Goal: Task Accomplishment & Management: Manage account settings

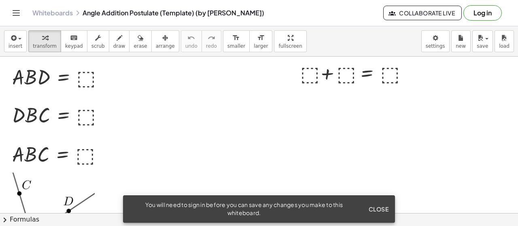
click at [371, 206] on span "Close" at bounding box center [378, 209] width 20 height 7
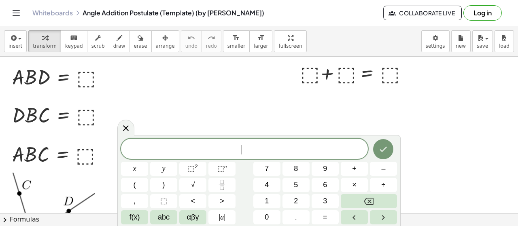
click at [125, 123] on icon at bounding box center [126, 128] width 10 height 10
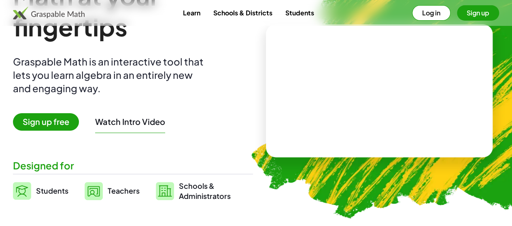
scroll to position [121, 0]
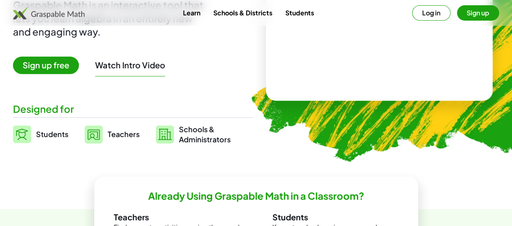
click at [151, 66] on button "Watch Intro Video" at bounding box center [130, 65] width 70 height 11
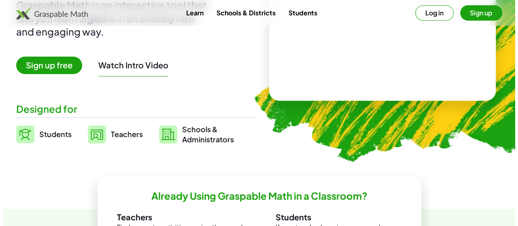
scroll to position [0, 0]
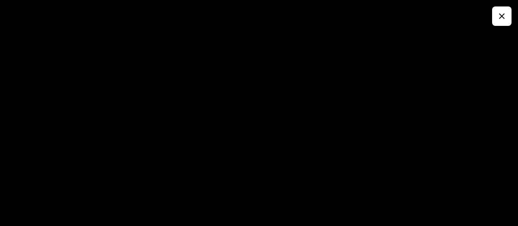
click at [504, 17] on icon "button" at bounding box center [502, 16] width 10 height 10
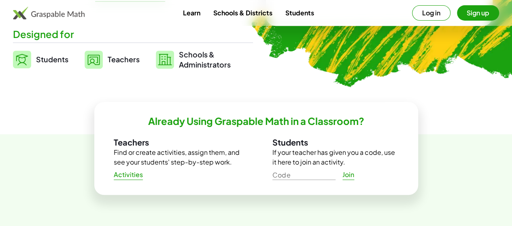
scroll to position [202, 0]
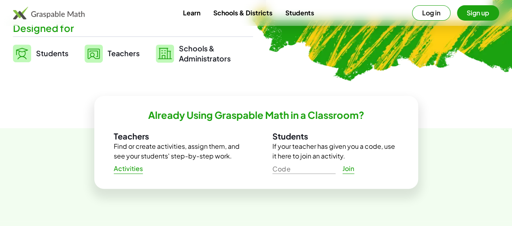
click at [127, 171] on span "Activities" at bounding box center [129, 169] width 30 height 9
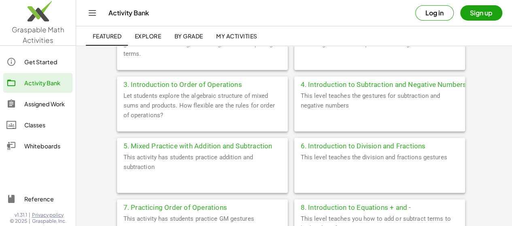
scroll to position [364, 0]
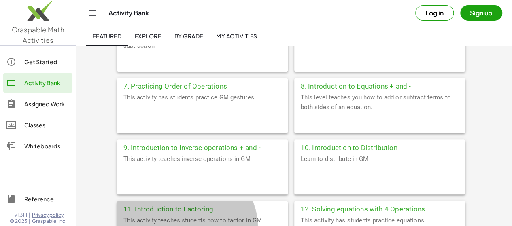
click at [260, 201] on div "11. Introduction to Factoring" at bounding box center [202, 208] width 171 height 15
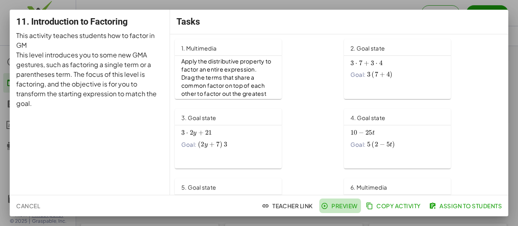
click at [334, 209] on span "Preview" at bounding box center [340, 205] width 35 height 7
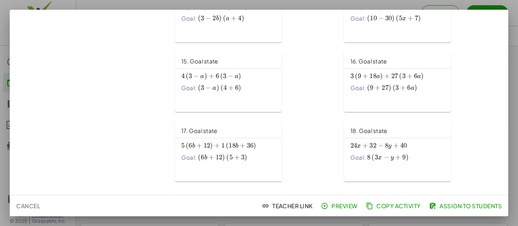
scroll to position [321, 0]
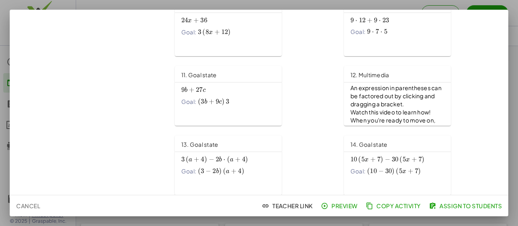
click at [296, 205] on span "Teacher Link" at bounding box center [288, 205] width 49 height 7
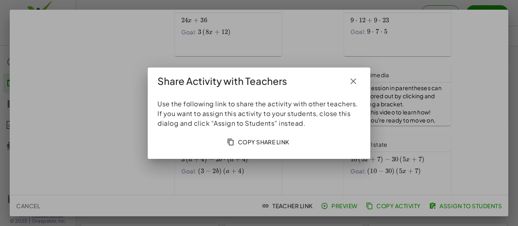
click at [270, 143] on span "Copy Share Link" at bounding box center [259, 141] width 61 height 7
click at [352, 81] on icon "button" at bounding box center [354, 82] width 10 height 10
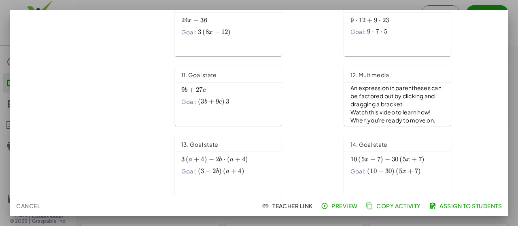
click at [469, 47] on link "10. Goal state 9 ⋅ 12 + 9 ⋅ 23 9\cdot 12+9\cdot 23 9 ⋅ 12 + 9 ⋅ 23 Goal: 9 ⋅ 7 …" at bounding box center [423, 26] width 159 height 60
click at [21, 208] on span "Cancel" at bounding box center [28, 205] width 24 height 7
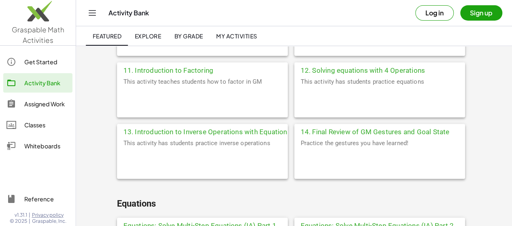
scroll to position [503, 0]
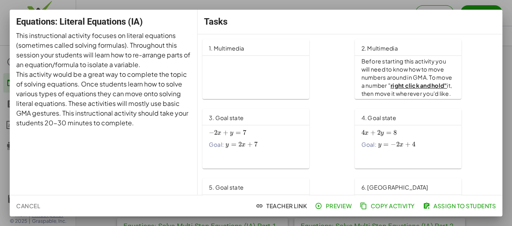
click at [346, 201] on button "Preview" at bounding box center [334, 206] width 42 height 15
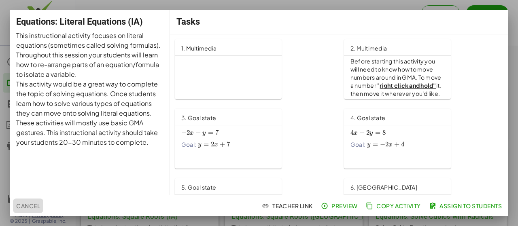
click at [27, 203] on span "Cancel" at bounding box center [28, 205] width 24 height 7
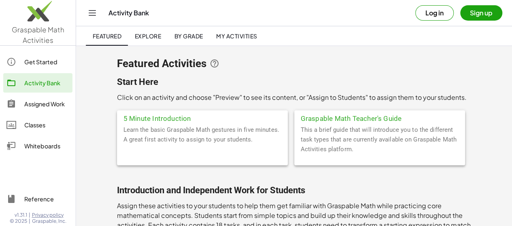
click at [187, 37] on span "By Grade" at bounding box center [188, 35] width 29 height 7
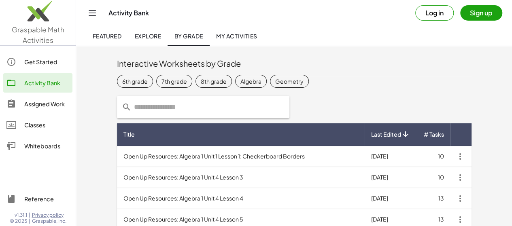
click at [482, 15] on button "Sign up" at bounding box center [481, 12] width 42 height 15
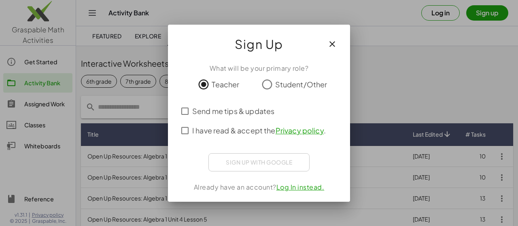
click at [198, 132] on span "I have read & accept the Privacy policy ." at bounding box center [259, 130] width 134 height 11
click at [198, 111] on span "Send me tips & updates" at bounding box center [233, 111] width 82 height 11
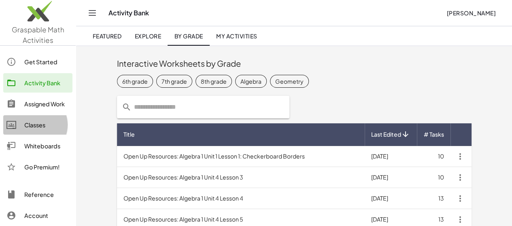
click at [36, 126] on div "Classes" at bounding box center [46, 125] width 45 height 10
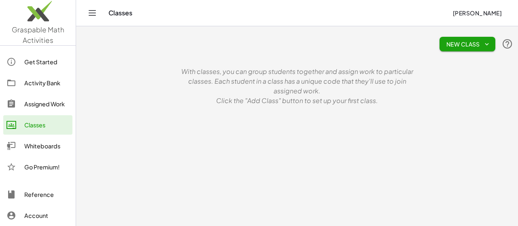
click at [464, 43] on span "New Class" at bounding box center [467, 43] width 43 height 7
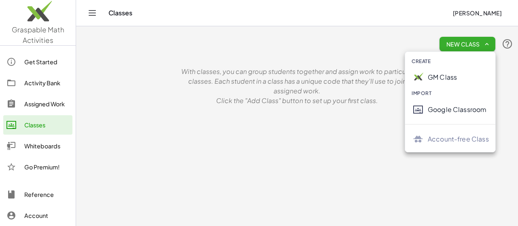
click at [449, 77] on div "GM Class" at bounding box center [458, 77] width 61 height 10
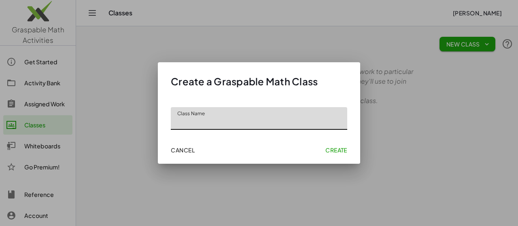
click at [249, 123] on input "Class Name" at bounding box center [259, 118] width 176 height 23
type input "*"
type input "**********"
click at [325, 149] on span "Create" at bounding box center [336, 150] width 22 height 7
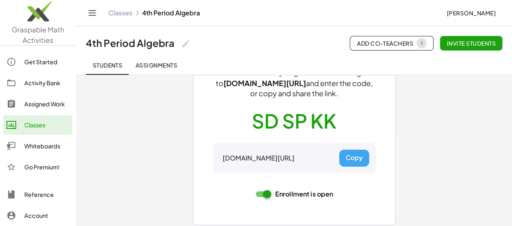
scroll to position [77, 0]
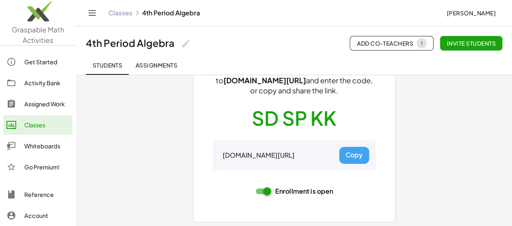
click at [245, 9] on div "Classes 4th Period Algebra" at bounding box center [274, 13] width 332 height 8
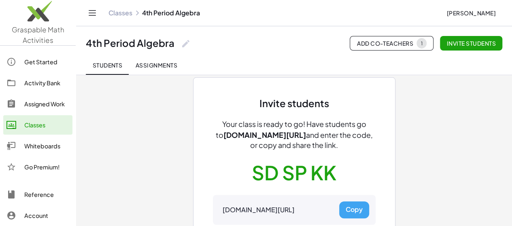
scroll to position [0, 0]
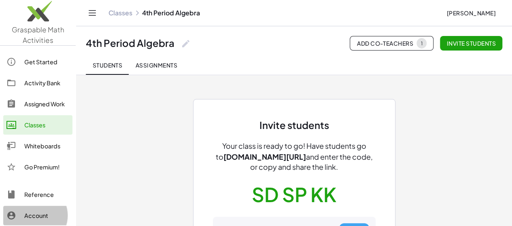
click at [27, 216] on div "Account" at bounding box center [46, 216] width 45 height 10
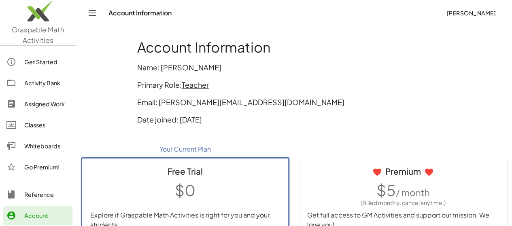
click at [334, 7] on div "Account Information Melanie Bates" at bounding box center [294, 13] width 417 height 26
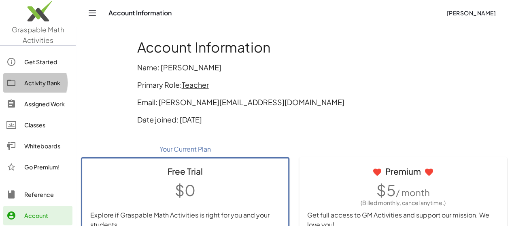
click at [48, 78] on div "Activity Bank" at bounding box center [46, 83] width 45 height 10
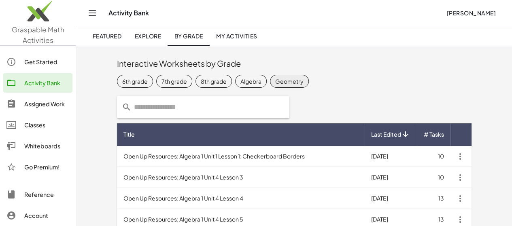
click at [275, 81] on div "Geometry" at bounding box center [289, 81] width 28 height 9
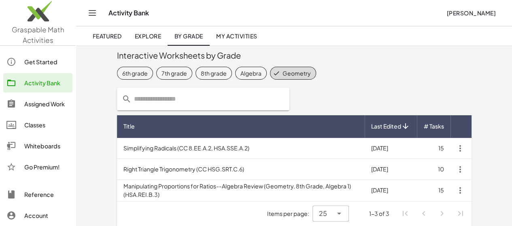
scroll to position [13, 0]
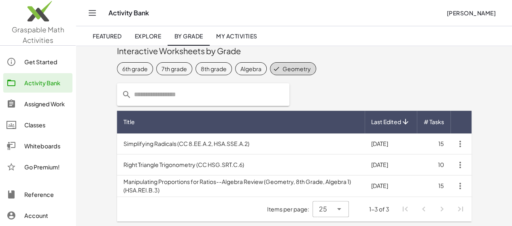
click at [283, 67] on div "Geometry" at bounding box center [297, 68] width 28 height 9
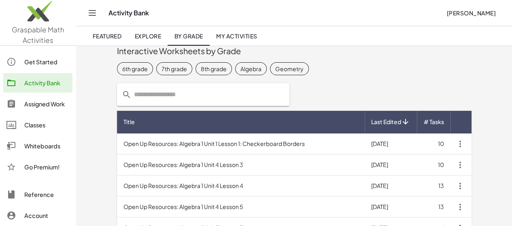
click at [355, 34] on div "Featured Explore By Grade My Activities" at bounding box center [294, 35] width 417 height 19
click at [355, 11] on div "Activity Bank" at bounding box center [274, 13] width 332 height 8
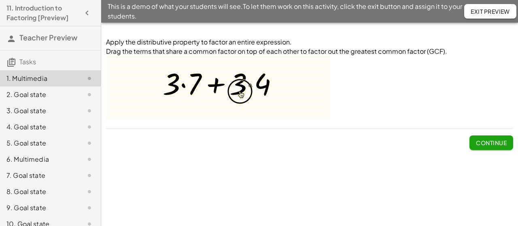
click at [497, 142] on span "Continue" at bounding box center [491, 142] width 31 height 7
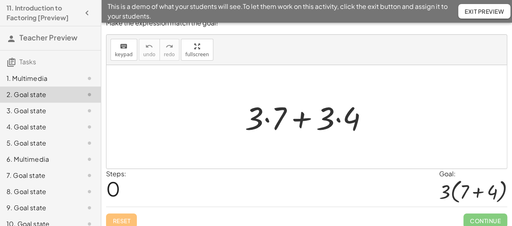
scroll to position [14, 0]
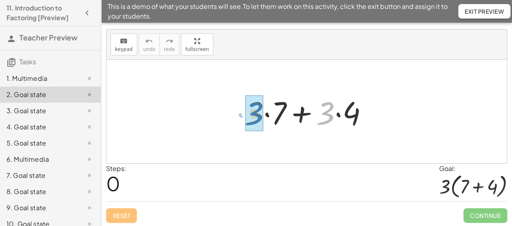
drag, startPoint x: 327, startPoint y: 111, endPoint x: 256, endPoint y: 112, distance: 71.6
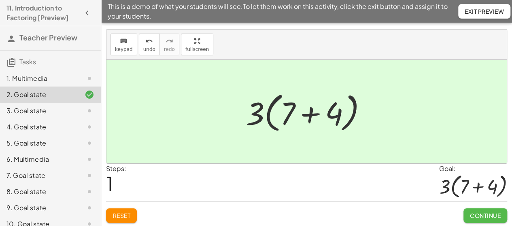
click at [487, 217] on span "Continue" at bounding box center [485, 215] width 31 height 7
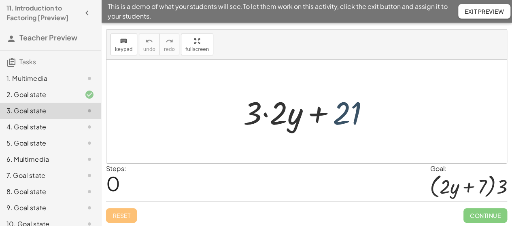
click at [343, 114] on div at bounding box center [309, 112] width 140 height 42
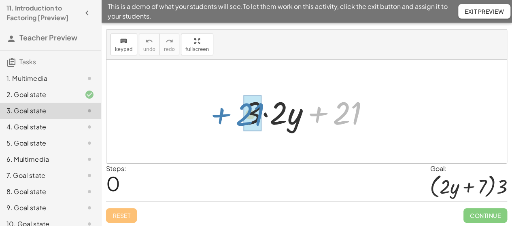
drag, startPoint x: 348, startPoint y: 115, endPoint x: 251, endPoint y: 117, distance: 97.2
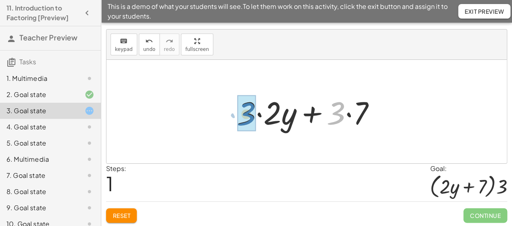
drag, startPoint x: 335, startPoint y: 115, endPoint x: 245, endPoint y: 116, distance: 89.9
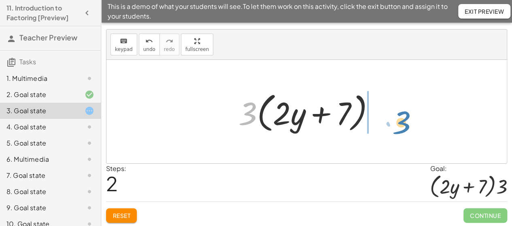
drag, startPoint x: 247, startPoint y: 114, endPoint x: 400, endPoint y: 123, distance: 153.3
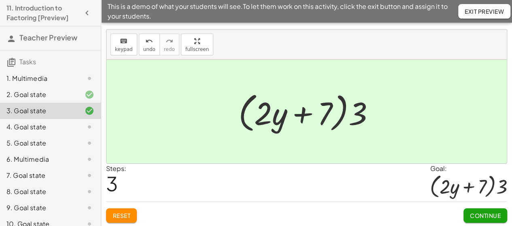
click at [479, 213] on span "Continue" at bounding box center [485, 215] width 31 height 7
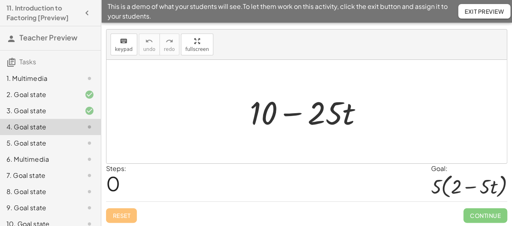
click at [329, 111] on div at bounding box center [310, 112] width 128 height 42
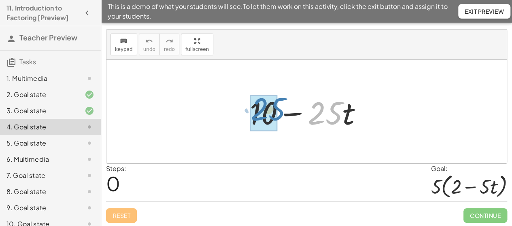
drag, startPoint x: 321, startPoint y: 106, endPoint x: 264, endPoint y: 102, distance: 57.2
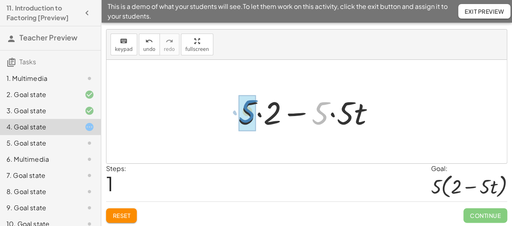
drag, startPoint x: 323, startPoint y: 115, endPoint x: 250, endPoint y: 113, distance: 72.9
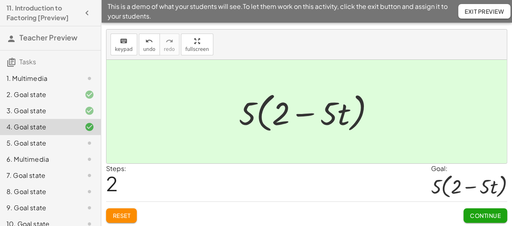
click at [483, 217] on span "Continue" at bounding box center [485, 215] width 31 height 7
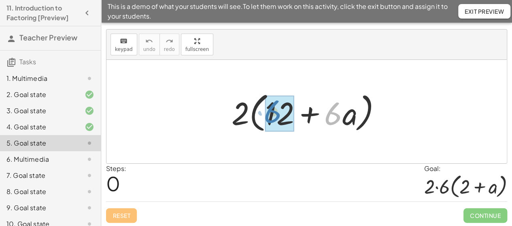
drag, startPoint x: 331, startPoint y: 110, endPoint x: 273, endPoint y: 108, distance: 57.9
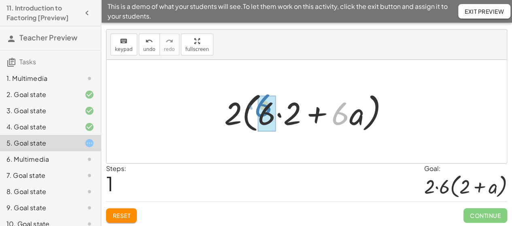
drag, startPoint x: 338, startPoint y: 117, endPoint x: 261, endPoint y: 109, distance: 77.3
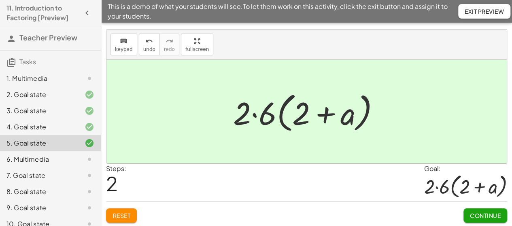
click at [477, 216] on span "Continue" at bounding box center [485, 215] width 31 height 7
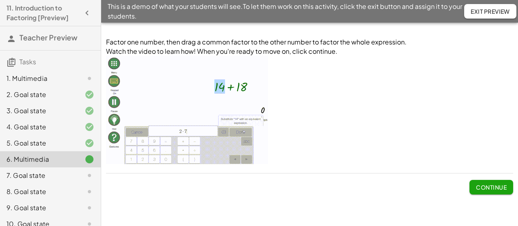
click at [499, 187] on span "Continue" at bounding box center [491, 187] width 31 height 7
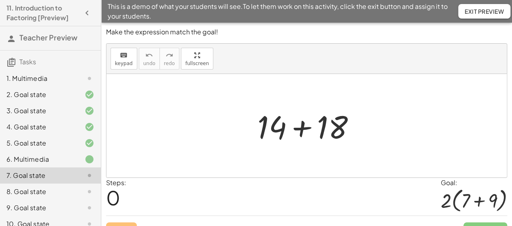
click at [269, 130] on div at bounding box center [309, 126] width 112 height 42
click at [270, 127] on div at bounding box center [309, 126] width 112 height 42
click at [278, 122] on div at bounding box center [309, 126] width 112 height 42
click at [279, 122] on div at bounding box center [309, 126] width 112 height 42
click at [326, 128] on div at bounding box center [309, 126] width 112 height 42
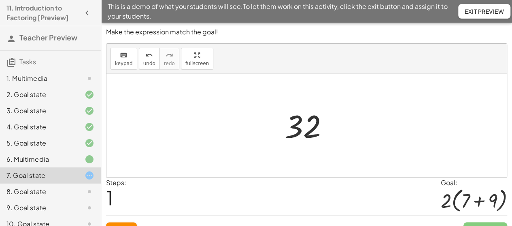
click at [306, 126] on div at bounding box center [310, 126] width 59 height 40
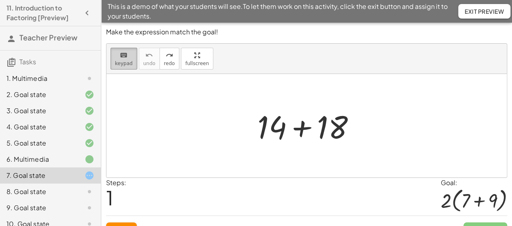
click at [123, 56] on icon "keyboard" at bounding box center [124, 56] width 8 height 10
click at [121, 64] on span "keypad" at bounding box center [124, 64] width 18 height 6
click at [126, 55] on icon "keyboard" at bounding box center [124, 56] width 8 height 10
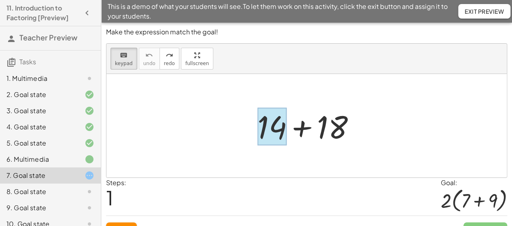
click at [275, 129] on div at bounding box center [271, 127] width 29 height 38
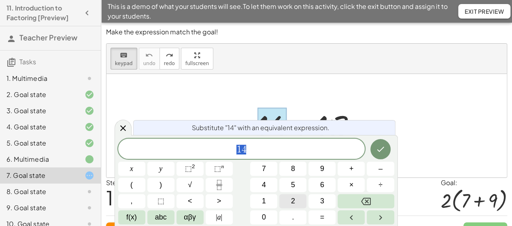
click at [296, 200] on button "2" at bounding box center [292, 201] width 27 height 14
click at [351, 183] on span "×" at bounding box center [351, 185] width 4 height 11
click at [262, 168] on span "7" at bounding box center [264, 169] width 4 height 11
click at [386, 148] on button "Done" at bounding box center [380, 149] width 20 height 20
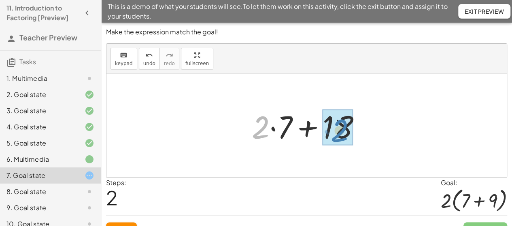
drag, startPoint x: 257, startPoint y: 130, endPoint x: 336, endPoint y: 133, distance: 79.4
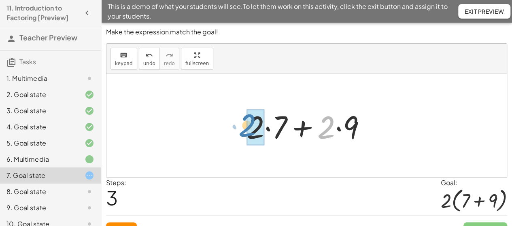
drag, startPoint x: 330, startPoint y: 121, endPoint x: 257, endPoint y: 119, distance: 73.3
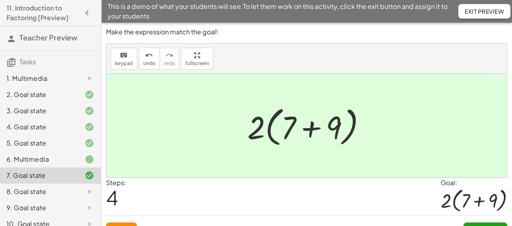
click at [498, 224] on button "Continue" at bounding box center [485, 230] width 44 height 15
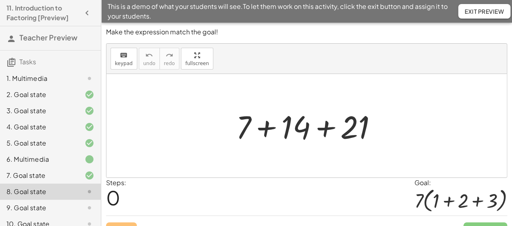
click at [297, 122] on div at bounding box center [310, 126] width 156 height 42
click at [120, 58] on icon "keyboard" at bounding box center [124, 56] width 8 height 10
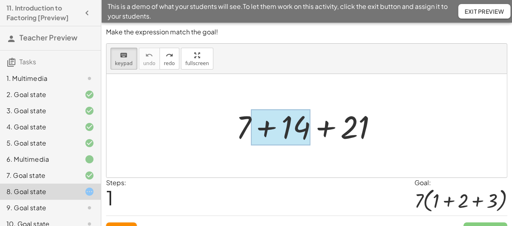
click at [300, 121] on div at bounding box center [280, 128] width 59 height 36
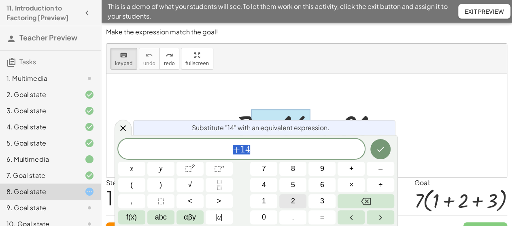
click at [290, 200] on button "2" at bounding box center [292, 201] width 27 height 14
click at [355, 186] on button "×" at bounding box center [351, 185] width 27 height 14
click at [268, 167] on button "7" at bounding box center [263, 169] width 27 height 14
click at [384, 153] on icon "Done" at bounding box center [381, 150] width 10 height 10
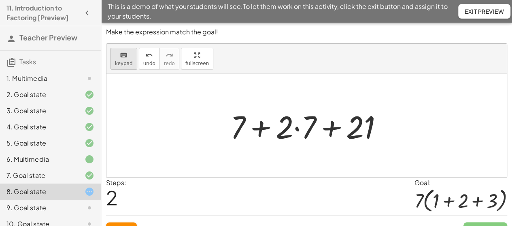
click at [128, 59] on div "keyboard" at bounding box center [124, 55] width 18 height 10
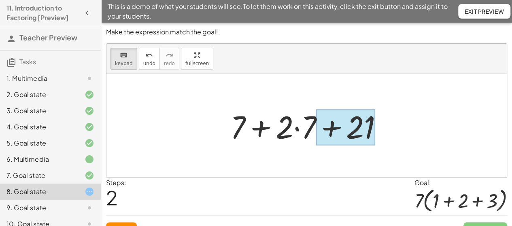
click at [359, 118] on div at bounding box center [345, 128] width 59 height 36
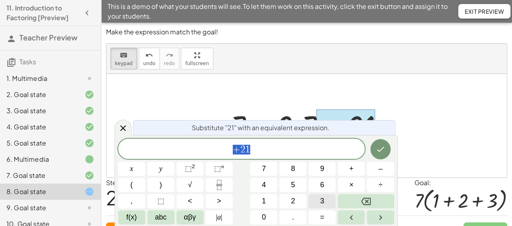
click at [324, 197] on span "3" at bounding box center [322, 201] width 4 height 11
click at [352, 183] on span "×" at bounding box center [351, 185] width 4 height 11
click at [263, 165] on span "7" at bounding box center [264, 169] width 4 height 11
click at [381, 151] on icon "Done" at bounding box center [381, 150] width 10 height 10
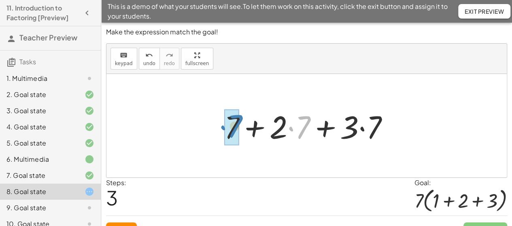
drag, startPoint x: 304, startPoint y: 122, endPoint x: 240, endPoint y: 119, distance: 63.6
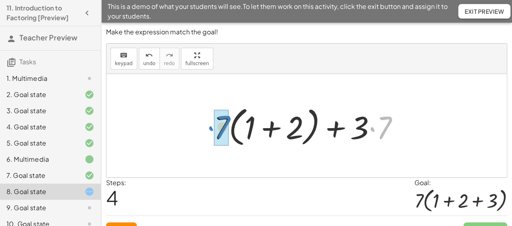
drag, startPoint x: 384, startPoint y: 128, endPoint x: 222, endPoint y: 128, distance: 161.5
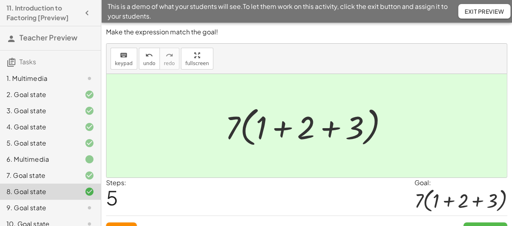
click at [485, 223] on button "Continue" at bounding box center [485, 230] width 44 height 15
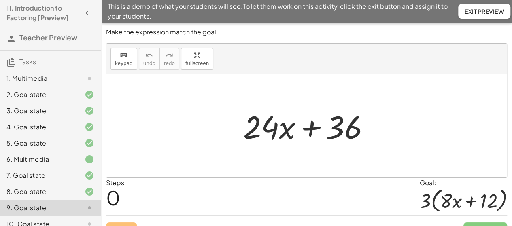
click at [472, 11] on span "Exit Preview" at bounding box center [484, 11] width 39 height 7
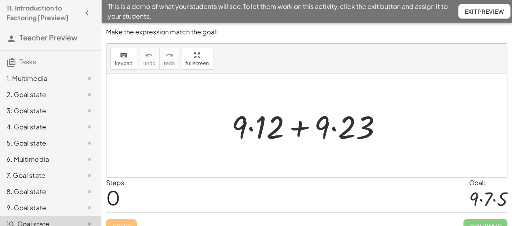
click at [494, 9] on span "Exit Preview" at bounding box center [484, 11] width 39 height 7
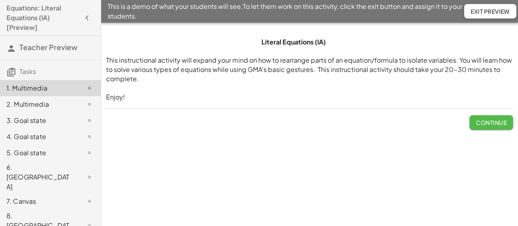
click at [497, 122] on span "Continue" at bounding box center [491, 122] width 31 height 7
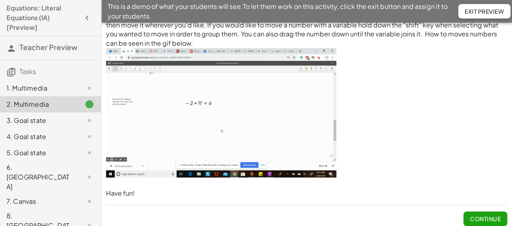
scroll to position [20, 0]
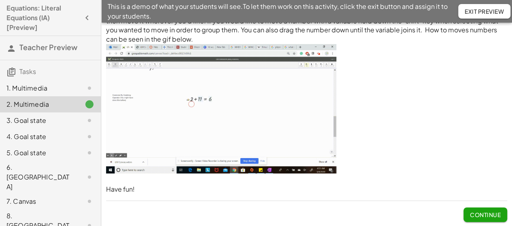
click at [484, 213] on span "Continue" at bounding box center [485, 214] width 31 height 7
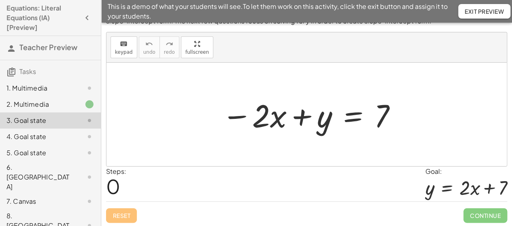
click at [262, 118] on div at bounding box center [310, 115] width 184 height 42
click at [252, 119] on div at bounding box center [310, 115] width 184 height 42
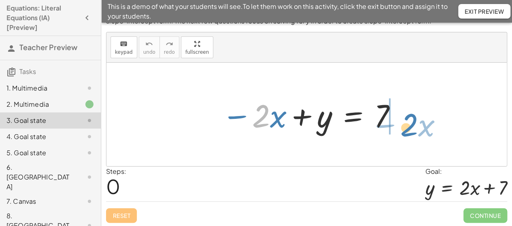
drag, startPoint x: 259, startPoint y: 117, endPoint x: 426, endPoint y: 119, distance: 166.8
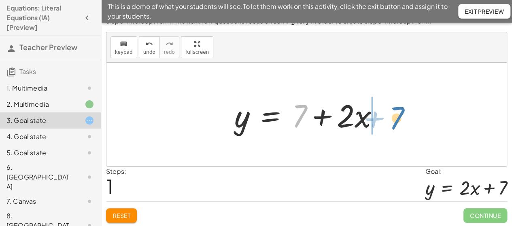
drag, startPoint x: 303, startPoint y: 111, endPoint x: 418, endPoint y: 113, distance: 115.0
click at [418, 113] on div "− · 2 · x + y = 7 + 7 · 2 · x y = 7 + +" at bounding box center [306, 115] width 400 height 104
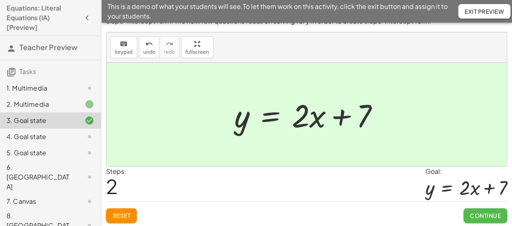
click at [490, 218] on button "Continue" at bounding box center [485, 215] width 44 height 15
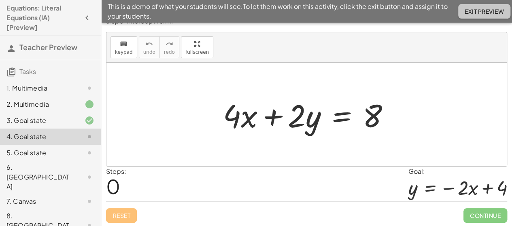
click at [490, 14] on span "Exit Preview" at bounding box center [484, 11] width 39 height 7
